Goal: Book appointment/travel/reservation

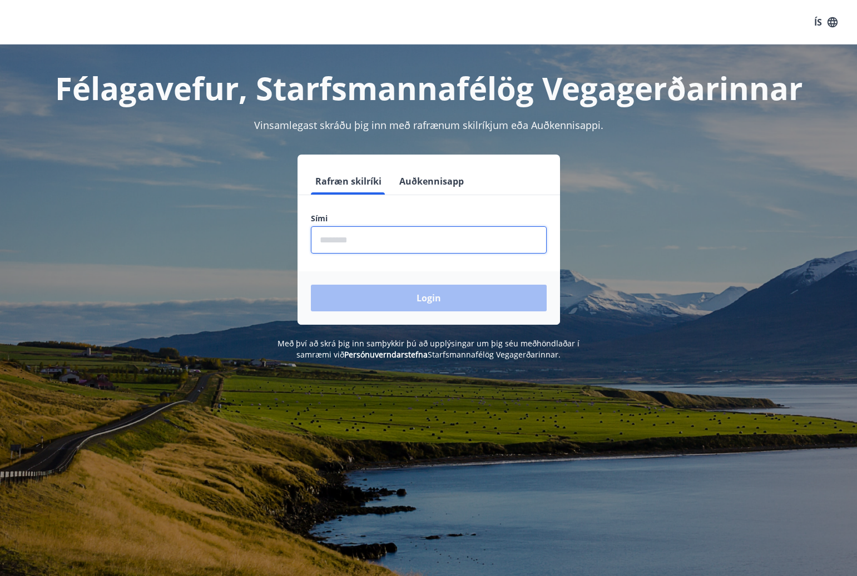
click at [415, 249] on input "phone" at bounding box center [429, 239] width 236 height 27
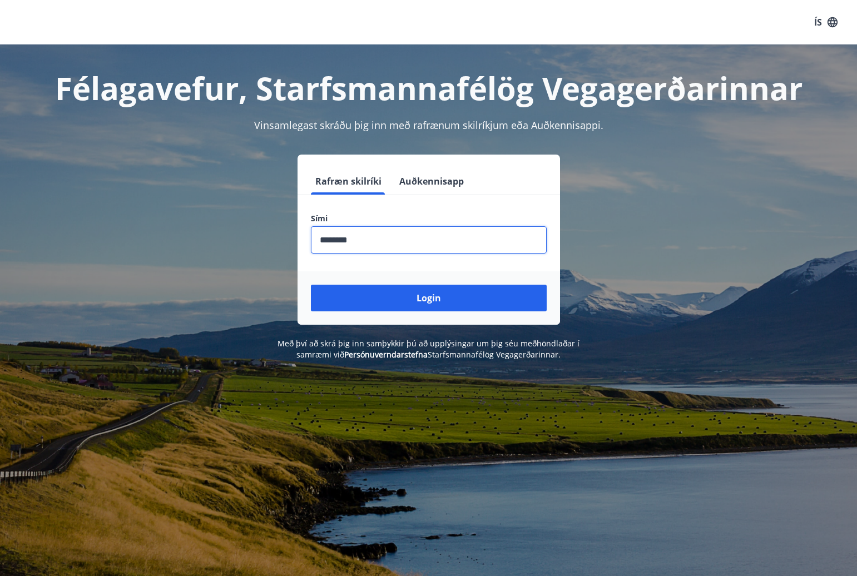
type input "********"
click at [311, 285] on button "Login" at bounding box center [429, 298] width 236 height 27
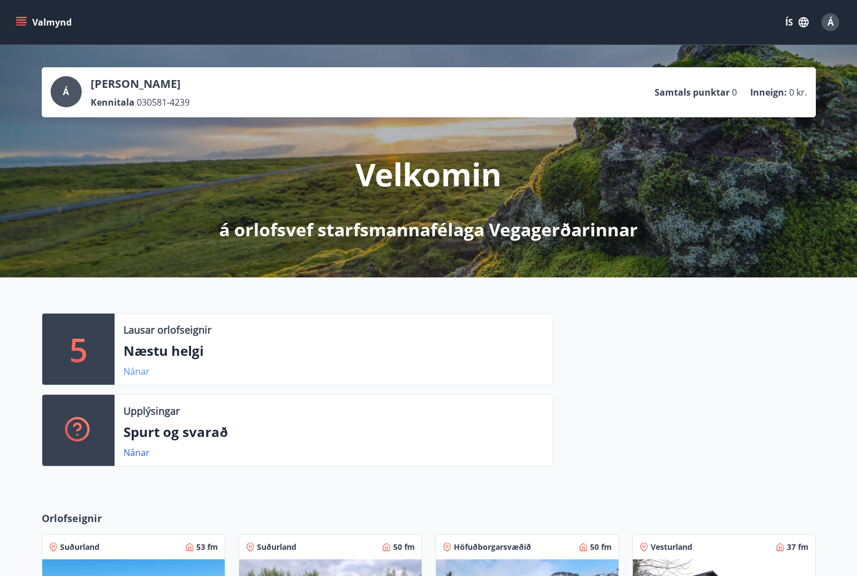
click at [137, 374] on link "Nánar" at bounding box center [136, 371] width 26 height 12
click at [19, 17] on icon "menu" at bounding box center [21, 22] width 11 height 11
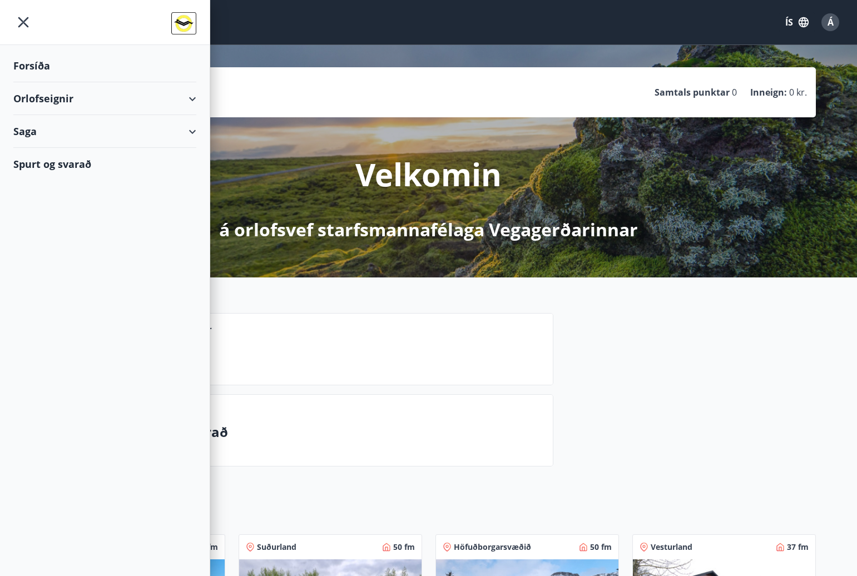
click at [58, 101] on div "Orlofseignir" at bounding box center [104, 98] width 183 height 33
click at [46, 126] on div "Framboð" at bounding box center [104, 126] width 165 height 23
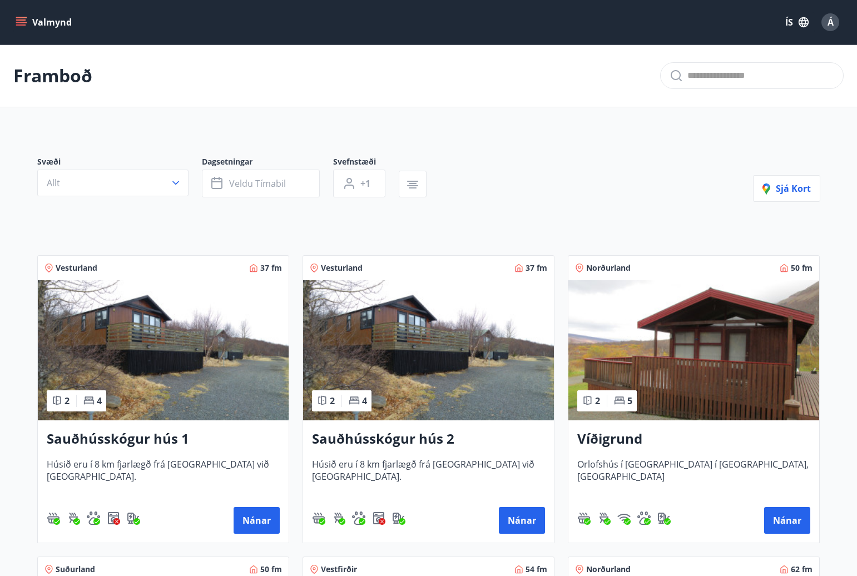
click at [17, 22] on icon "menu" at bounding box center [21, 22] width 11 height 11
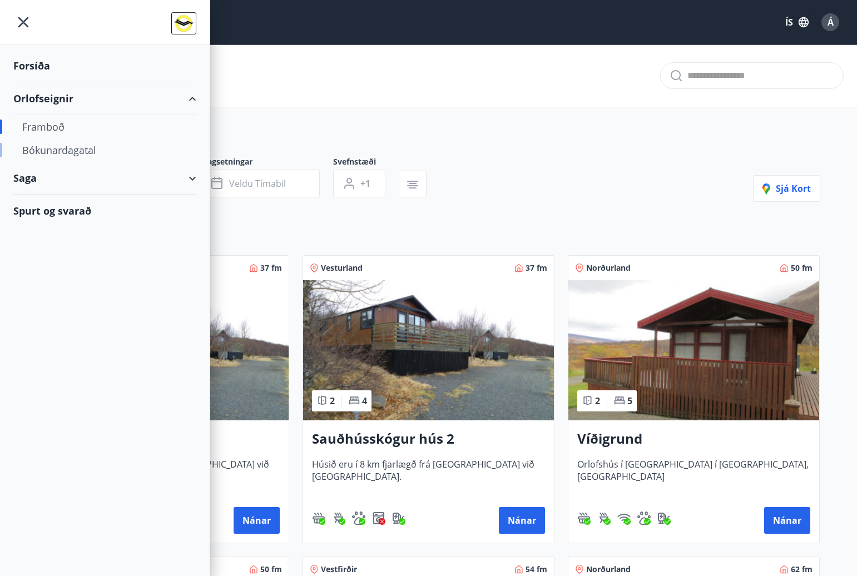
click at [65, 151] on div "Bókunardagatal" at bounding box center [104, 149] width 165 height 23
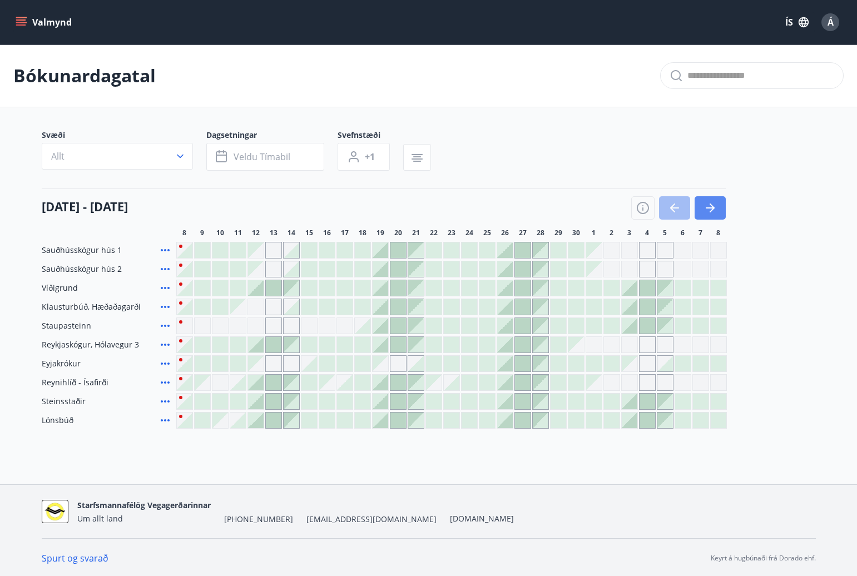
click at [706, 214] on icon "button" at bounding box center [709, 207] width 13 height 13
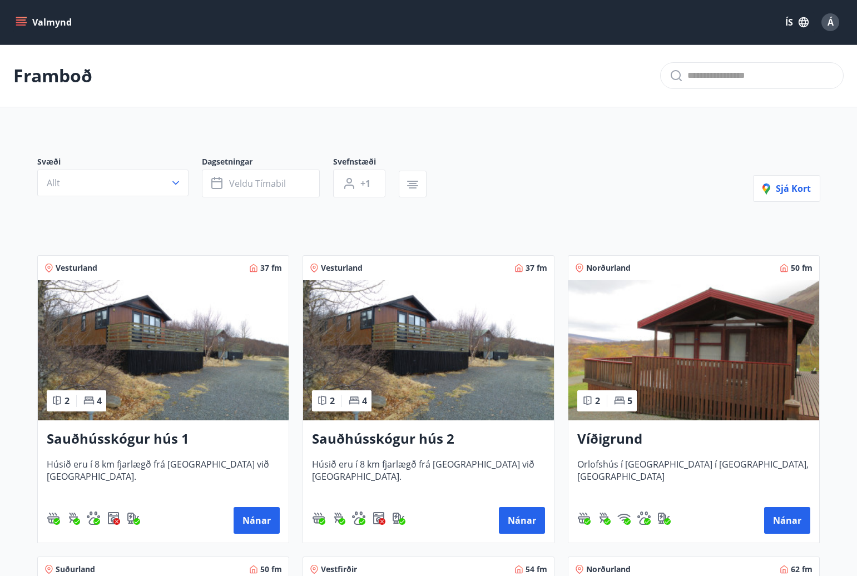
drag, startPoint x: 212, startPoint y: 321, endPoint x: 207, endPoint y: 329, distance: 8.5
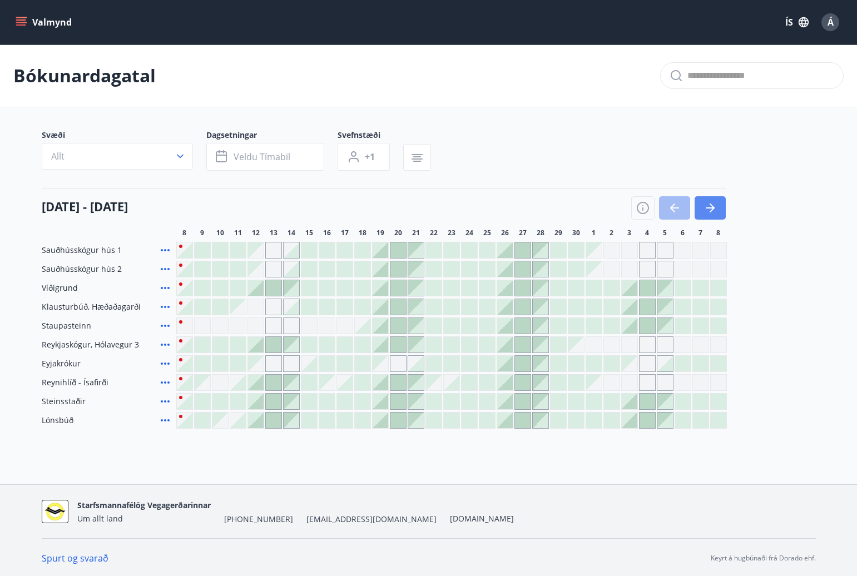
click at [719, 206] on button "button" at bounding box center [709, 207] width 31 height 23
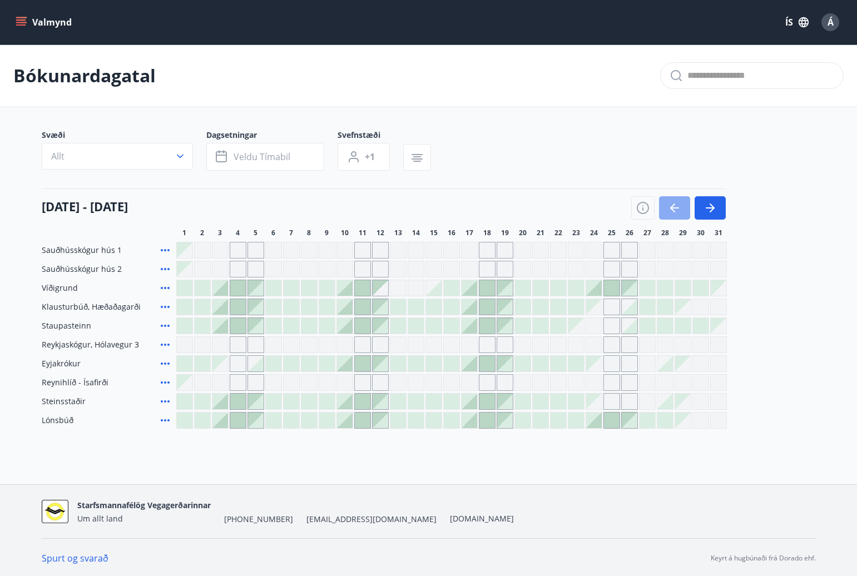
click at [668, 208] on icon "button" at bounding box center [674, 207] width 13 height 13
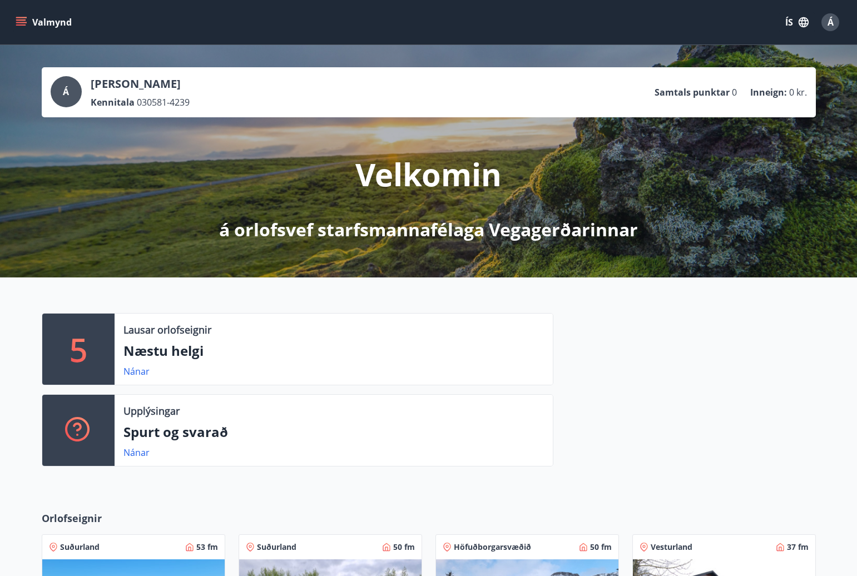
click at [27, 24] on button "Valmynd" at bounding box center [44, 22] width 63 height 20
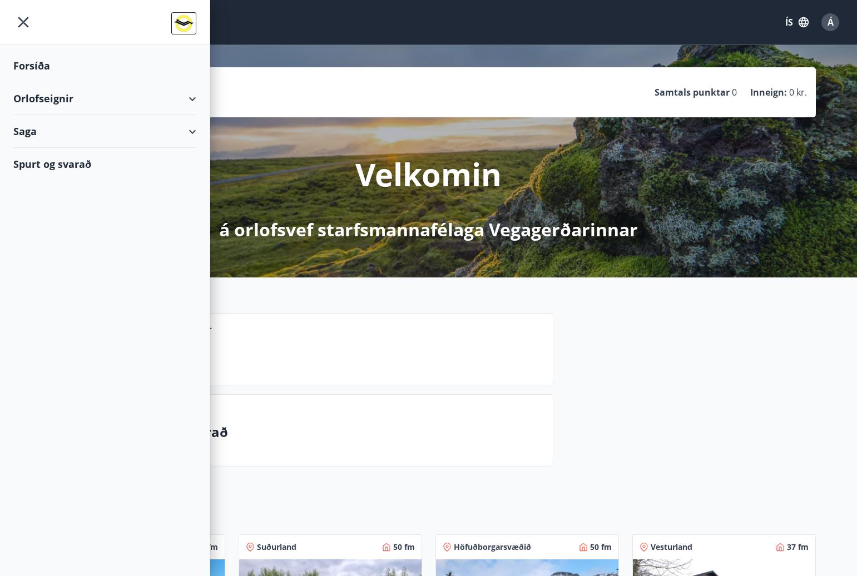
click at [41, 100] on div "Orlofseignir" at bounding box center [104, 98] width 183 height 33
click at [41, 123] on div "Framboð" at bounding box center [104, 126] width 165 height 23
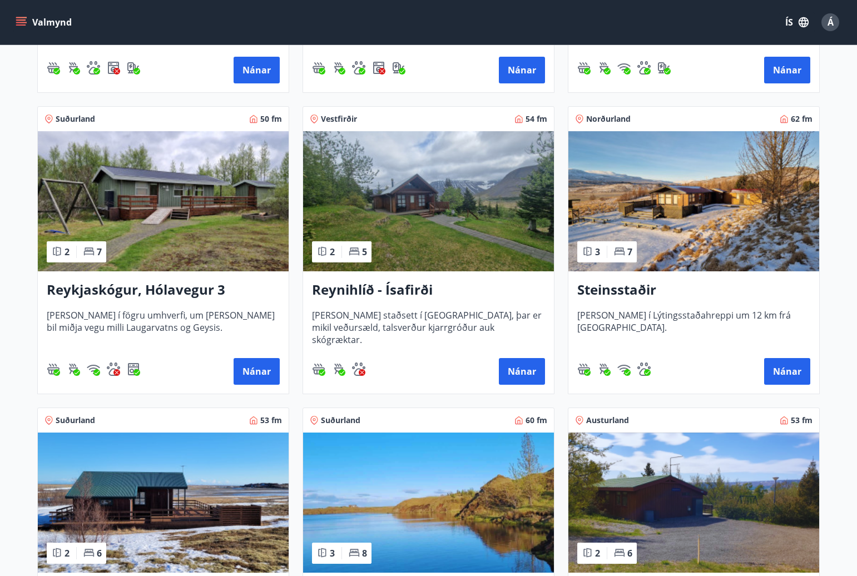
scroll to position [612, 0]
